Goal: Information Seeking & Learning: Learn about a topic

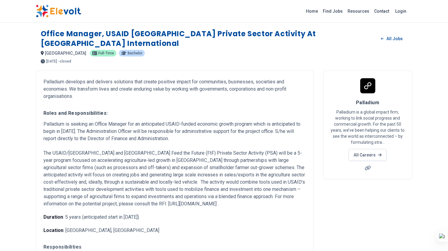
click at [66, 12] on img at bounding box center [58, 11] width 45 height 13
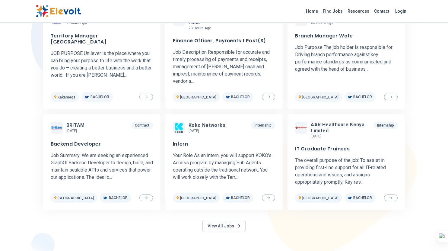
scroll to position [220, 0]
click at [224, 220] on link "View All Jobs" at bounding box center [223, 226] width 43 height 12
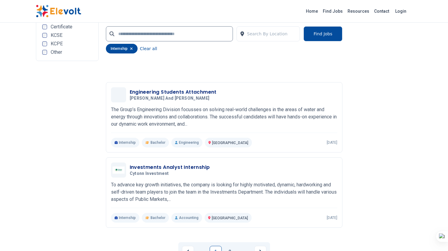
scroll to position [1298, 0]
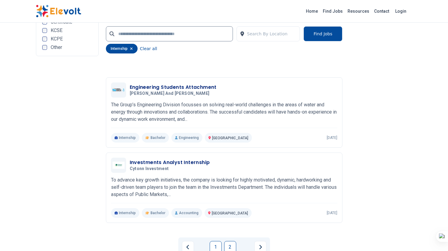
click at [231, 248] on link "2" at bounding box center [230, 247] width 12 height 12
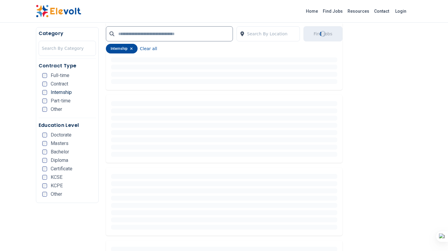
scroll to position [120, 0]
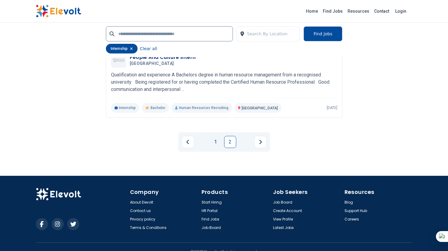
scroll to position [1004, 0]
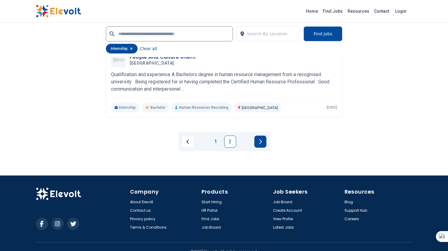
click at [261, 142] on icon "Next page" at bounding box center [260, 141] width 3 height 5
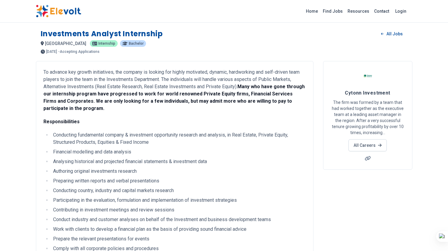
click at [127, 125] on p "Responsibilities" at bounding box center [174, 121] width 263 height 7
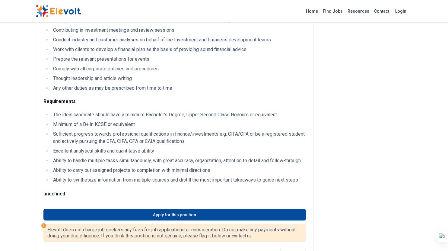
scroll to position [180, 0]
